Goal: Transaction & Acquisition: Purchase product/service

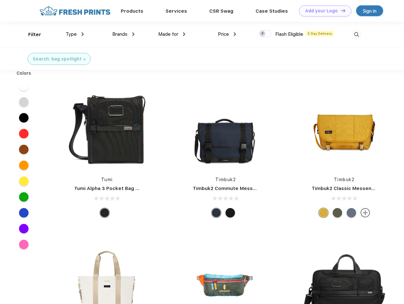
scroll to position [0, 0]
click at [323, 11] on link "Add your Logo Design Tool" at bounding box center [325, 10] width 52 height 11
click at [0, 0] on div "Design Tool" at bounding box center [0, 0] width 0 height 0
click at [340, 10] on link "Add your Logo Design Tool" at bounding box center [325, 10] width 52 height 11
click at [30, 35] on div "Filter" at bounding box center [34, 34] width 13 height 7
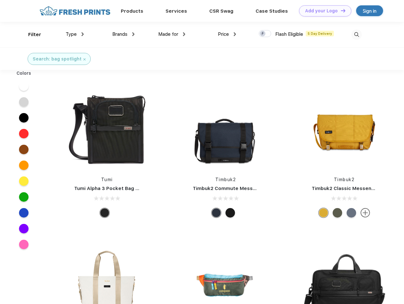
click at [75, 34] on span "Type" at bounding box center [71, 34] width 11 height 6
click at [123, 34] on span "Brands" at bounding box center [119, 34] width 15 height 6
click at [172, 34] on span "Made for" at bounding box center [168, 34] width 20 height 6
click at [227, 34] on span "Price" at bounding box center [223, 34] width 11 height 6
click at [265, 34] on div at bounding box center [265, 33] width 12 height 7
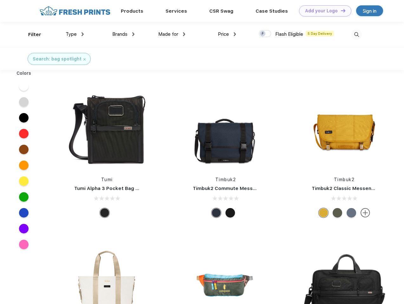
click at [263, 34] on input "checkbox" at bounding box center [261, 32] width 4 height 4
click at [356, 35] on img at bounding box center [356, 34] width 10 height 10
